Goal: Navigation & Orientation: Find specific page/section

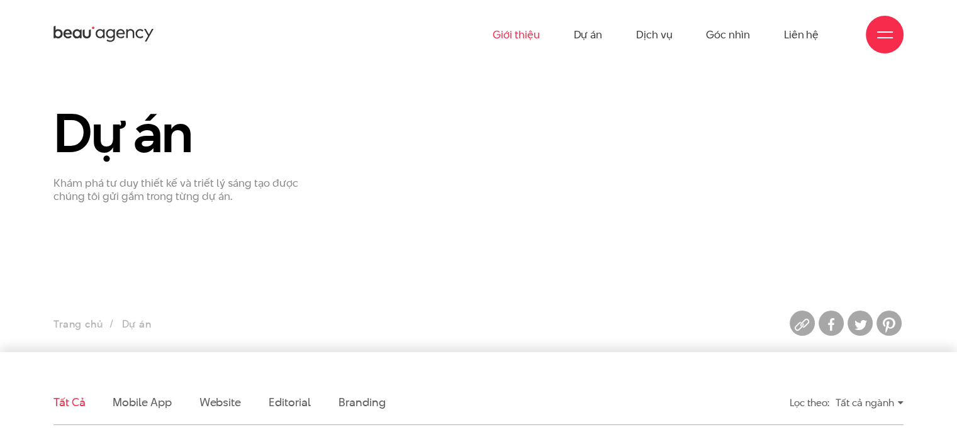
click at [505, 40] on link "Giới thiệu" at bounding box center [516, 34] width 47 height 69
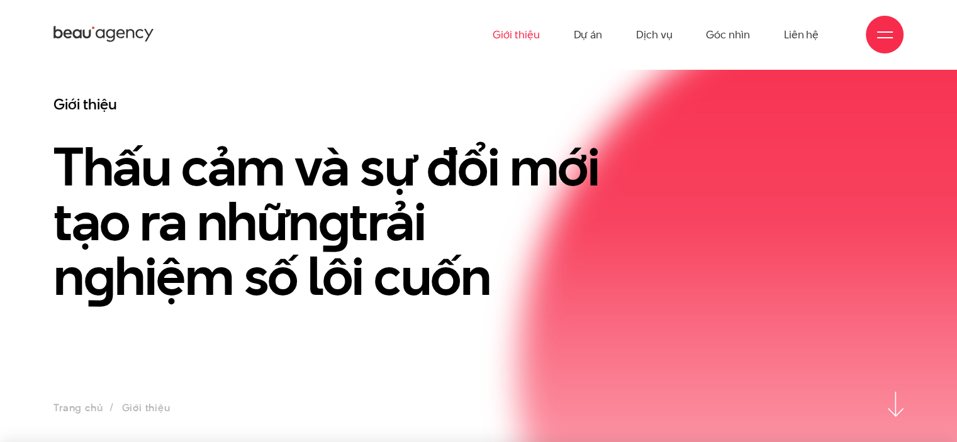
click at [126, 29] on icon at bounding box center [103, 35] width 101 height 20
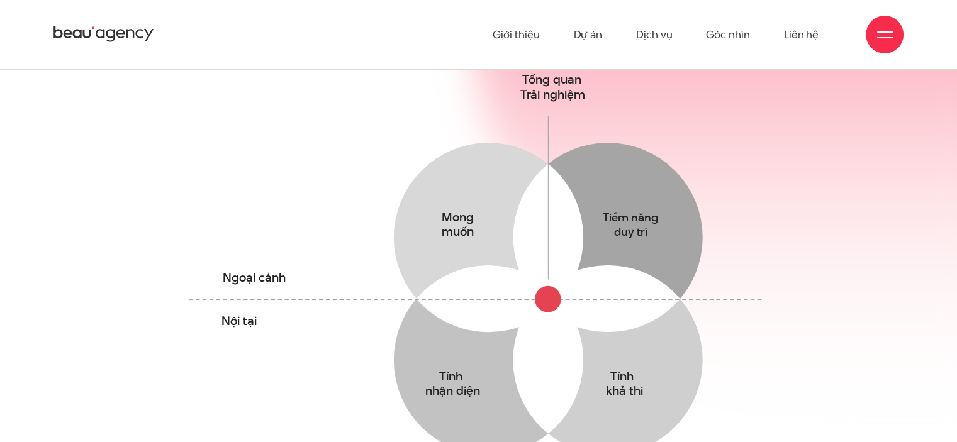
scroll to position [616, 0]
